Goal: Information Seeking & Learning: Learn about a topic

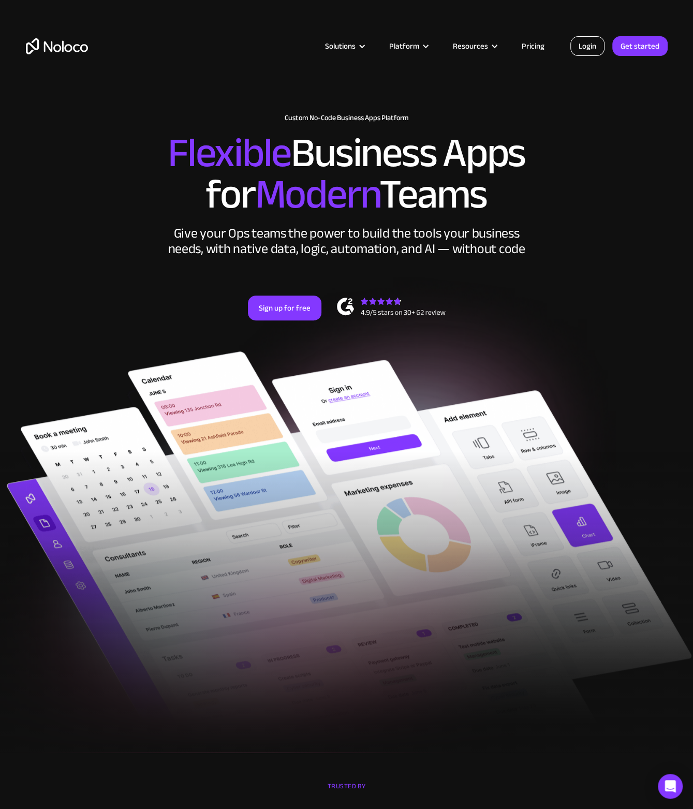
click at [599, 37] on link "Login" at bounding box center [588, 46] width 34 height 20
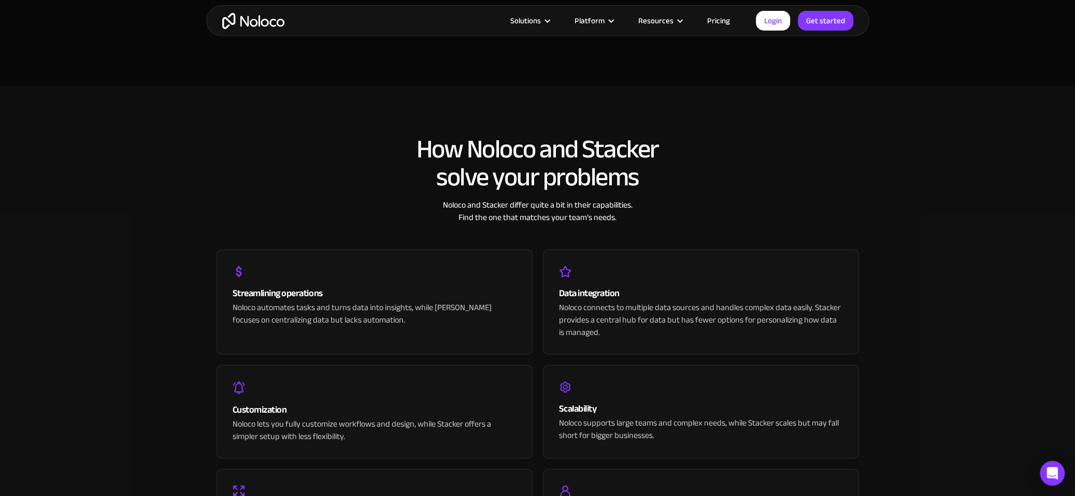
scroll to position [1809, 0]
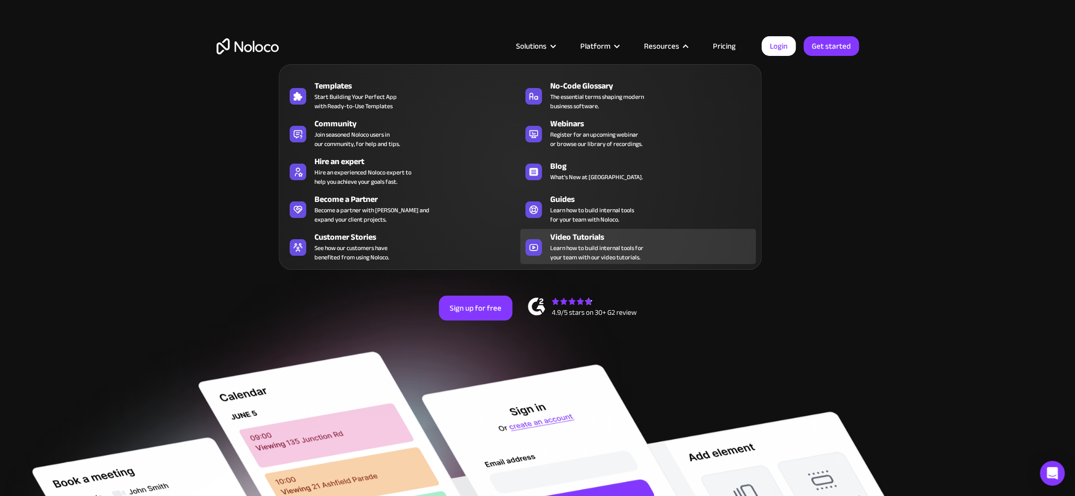
click at [581, 247] on span "Learn how to build internal tools for your team with our video tutorials." at bounding box center [596, 252] width 93 height 19
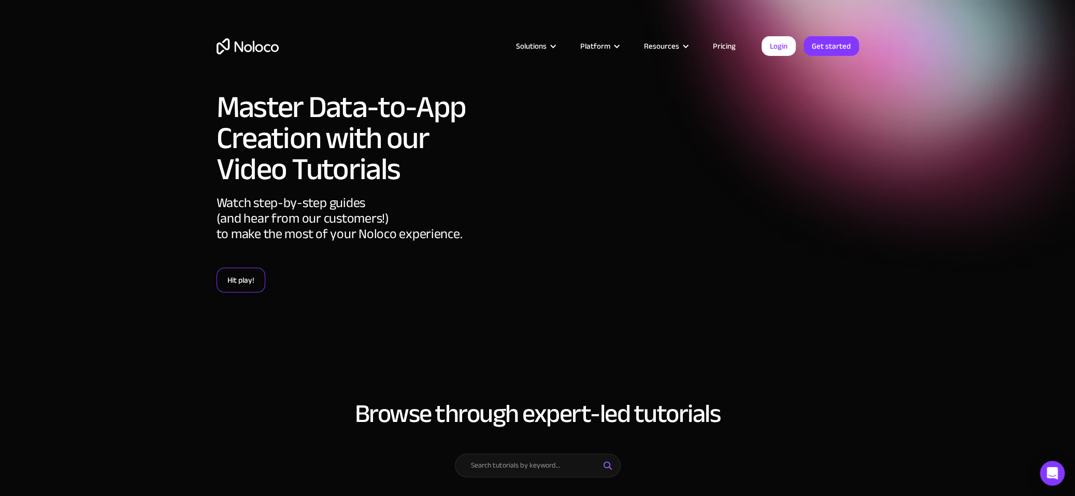
click at [234, 286] on link "Hit play!" at bounding box center [240, 280] width 49 height 25
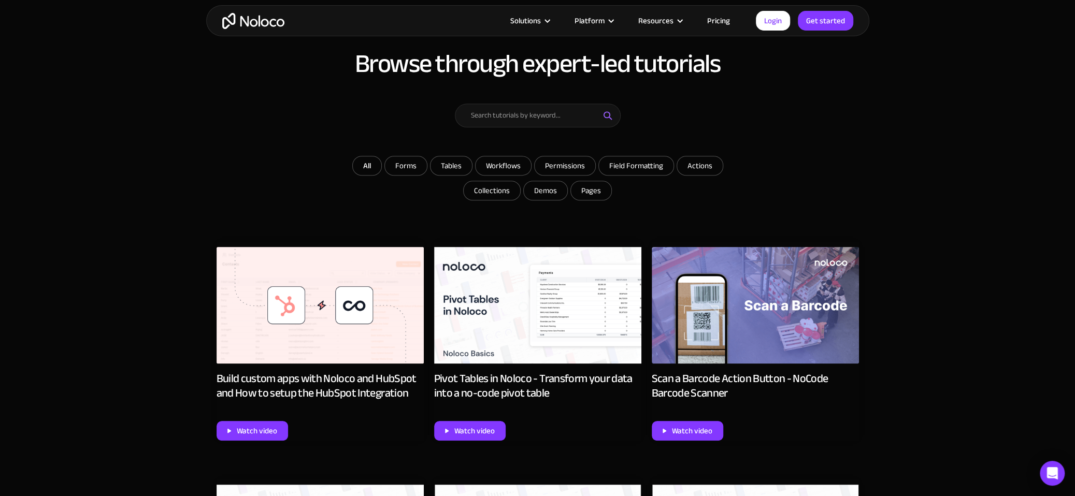
scroll to position [350, 0]
